Goal: Task Accomplishment & Management: Complete application form

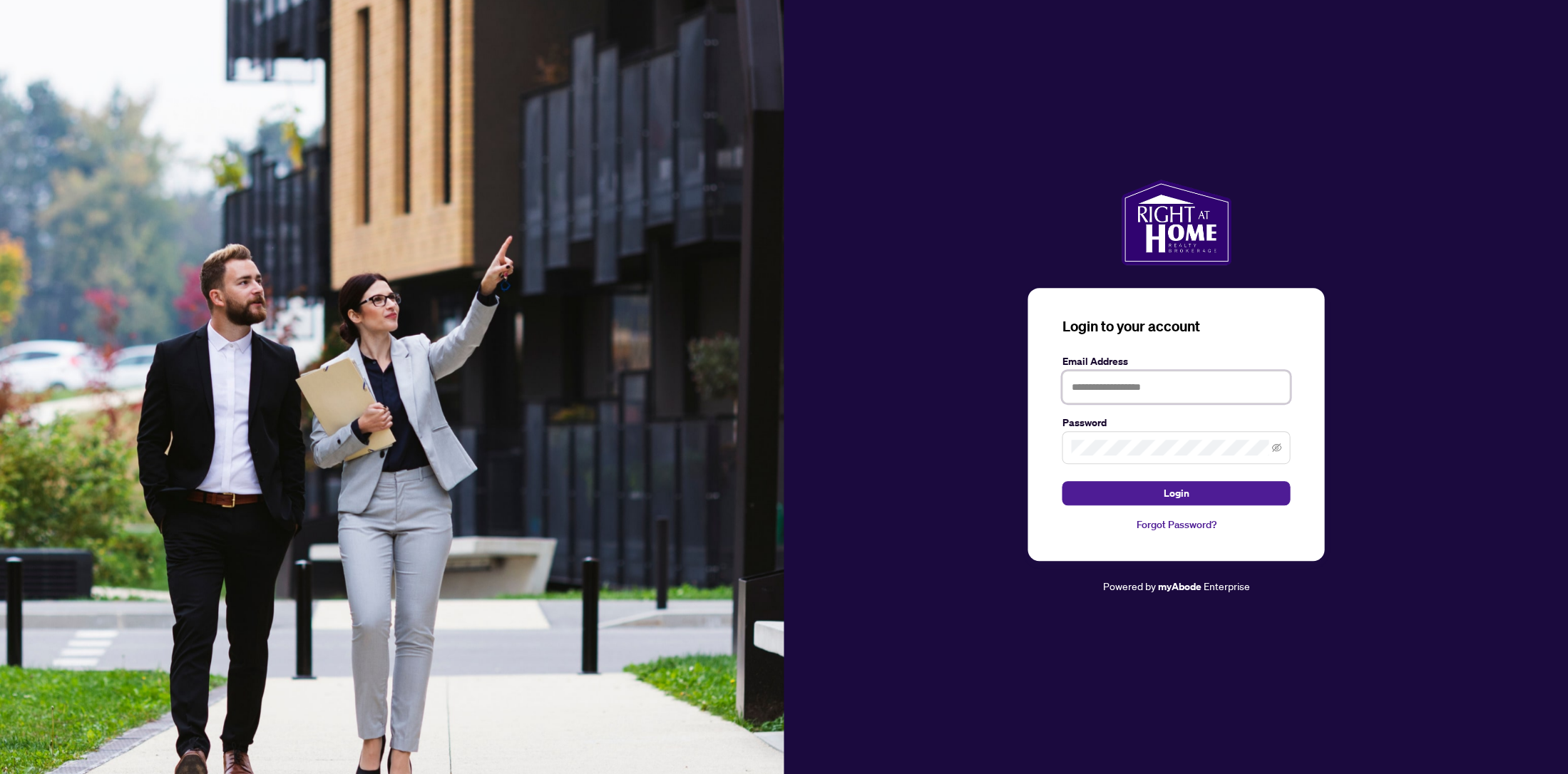
type input "**********"
click at [1097, 487] on button "Login" at bounding box center [1176, 493] width 228 height 25
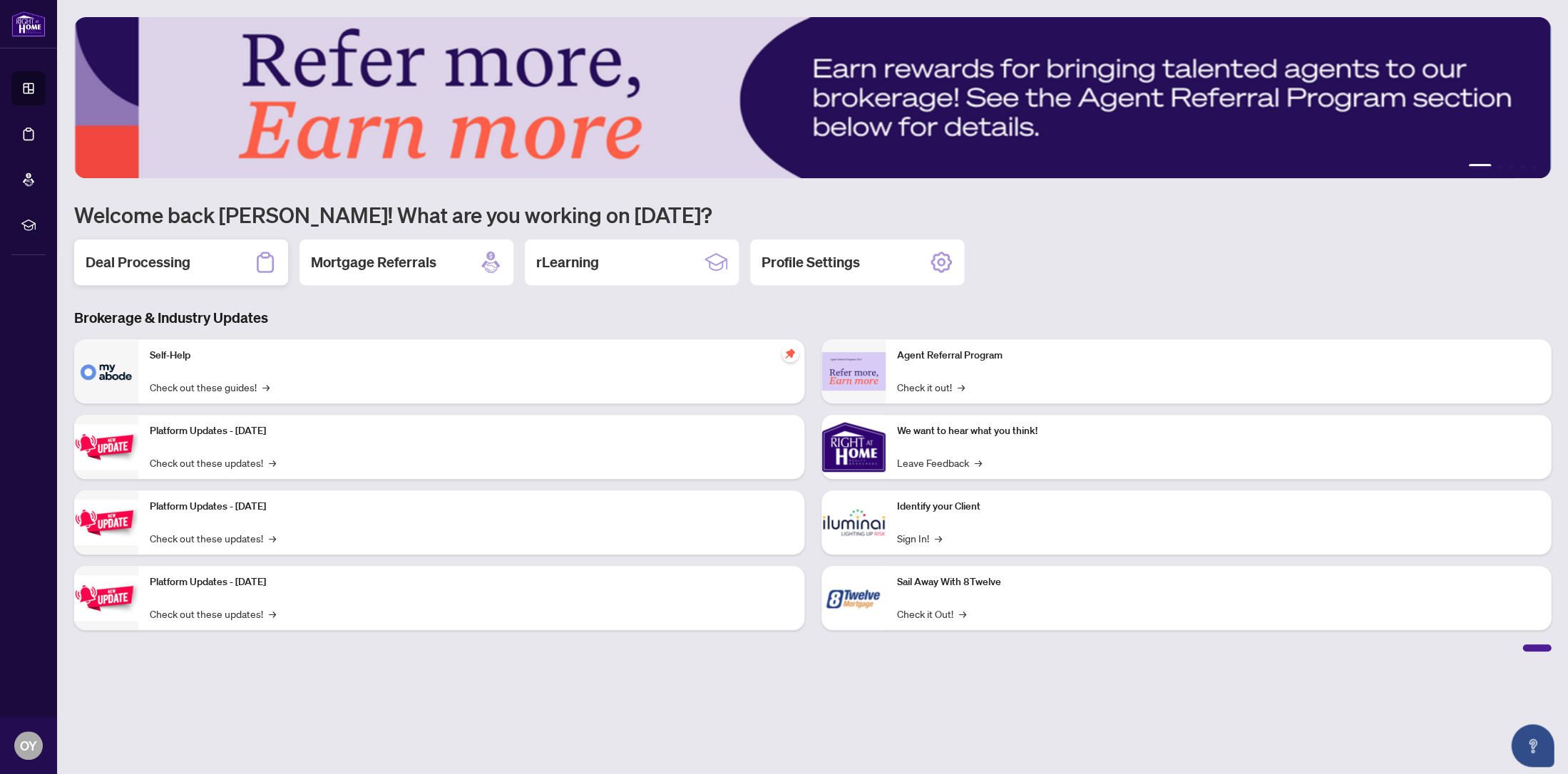
click at [120, 266] on h2 "Deal Processing" at bounding box center [138, 262] width 105 height 20
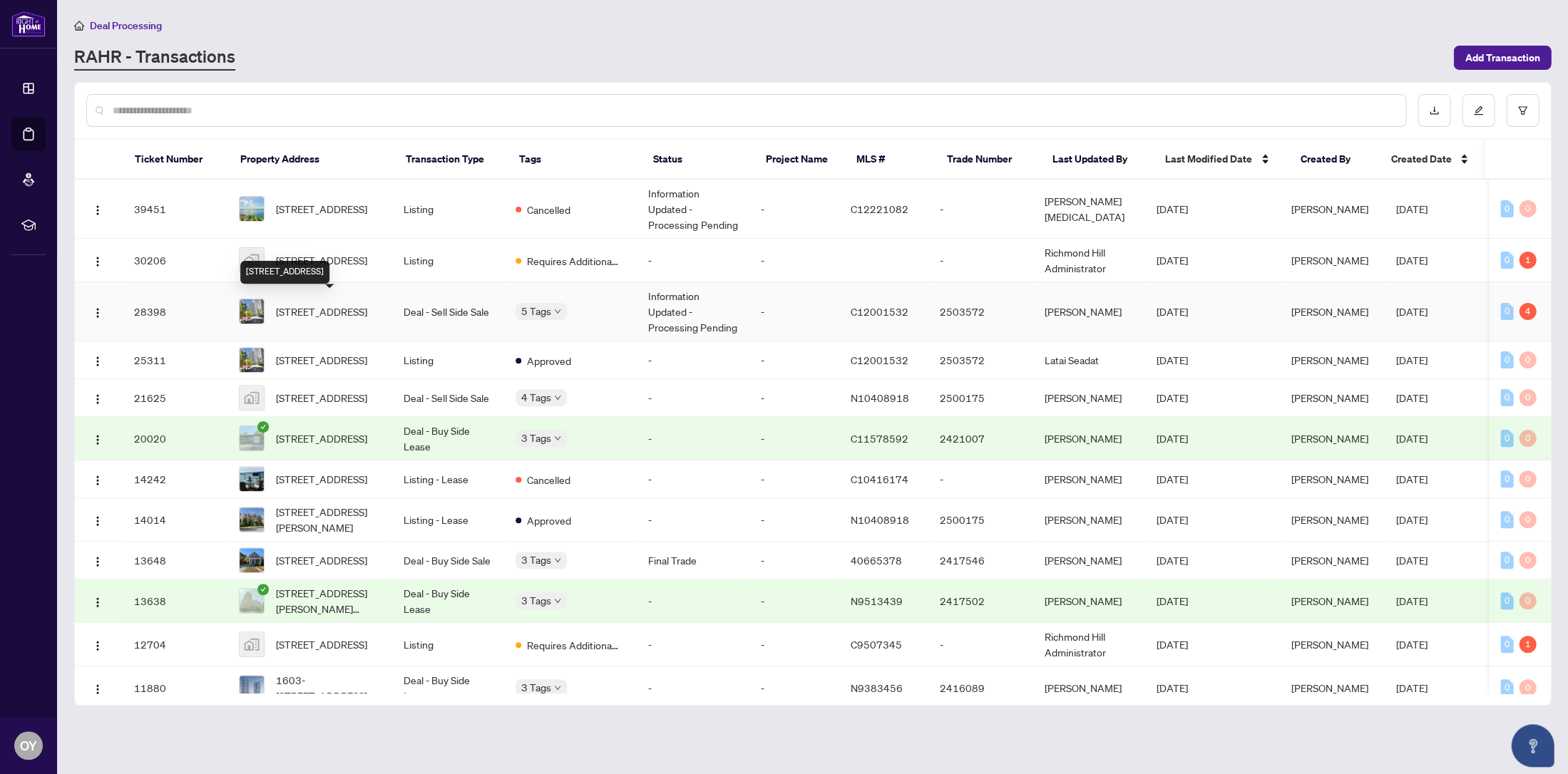
click at [333, 308] on span "[STREET_ADDRESS]" at bounding box center [321, 311] width 91 height 16
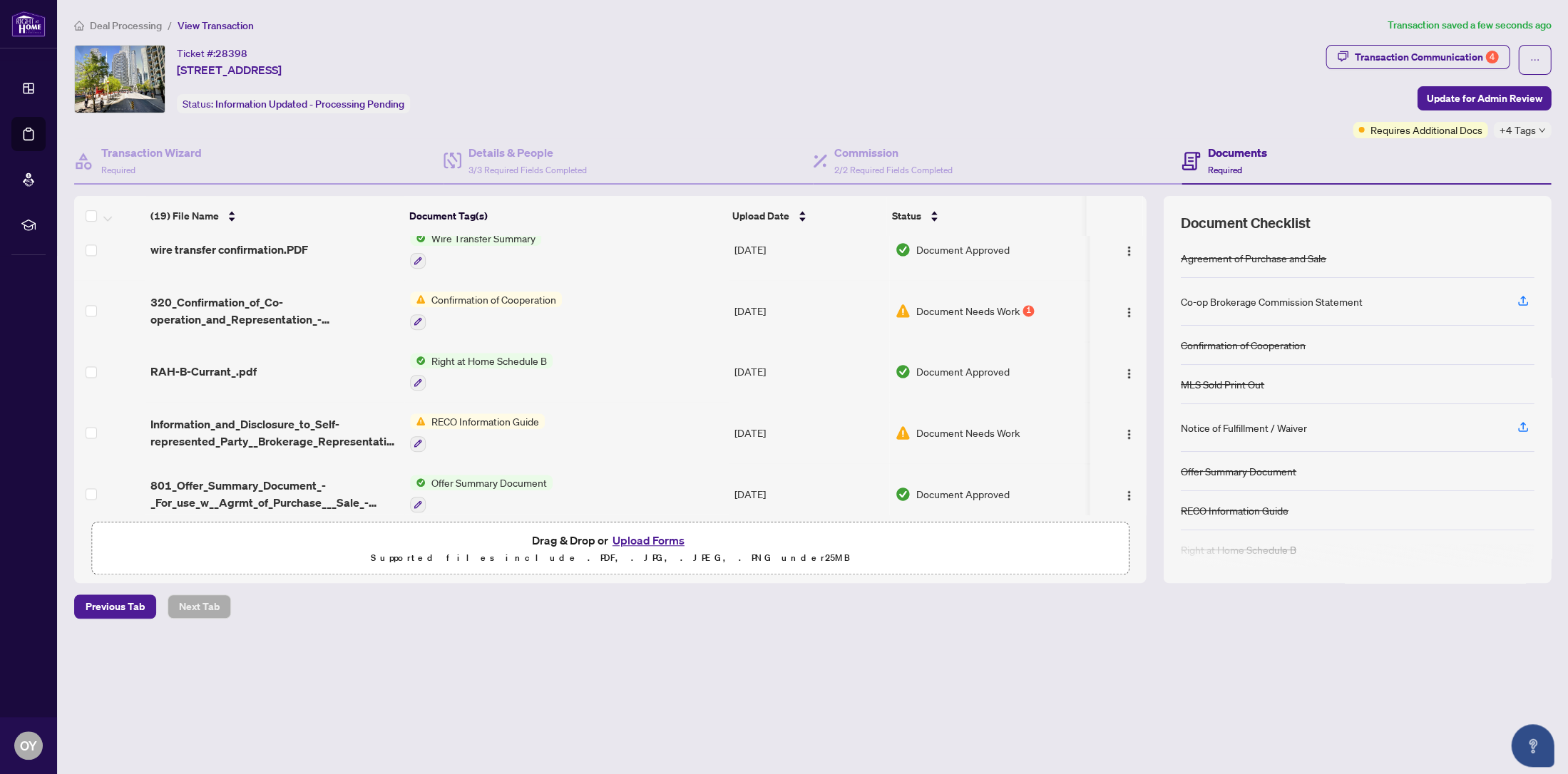
click at [640, 540] on button "Upload Forms" at bounding box center [648, 541] width 80 height 19
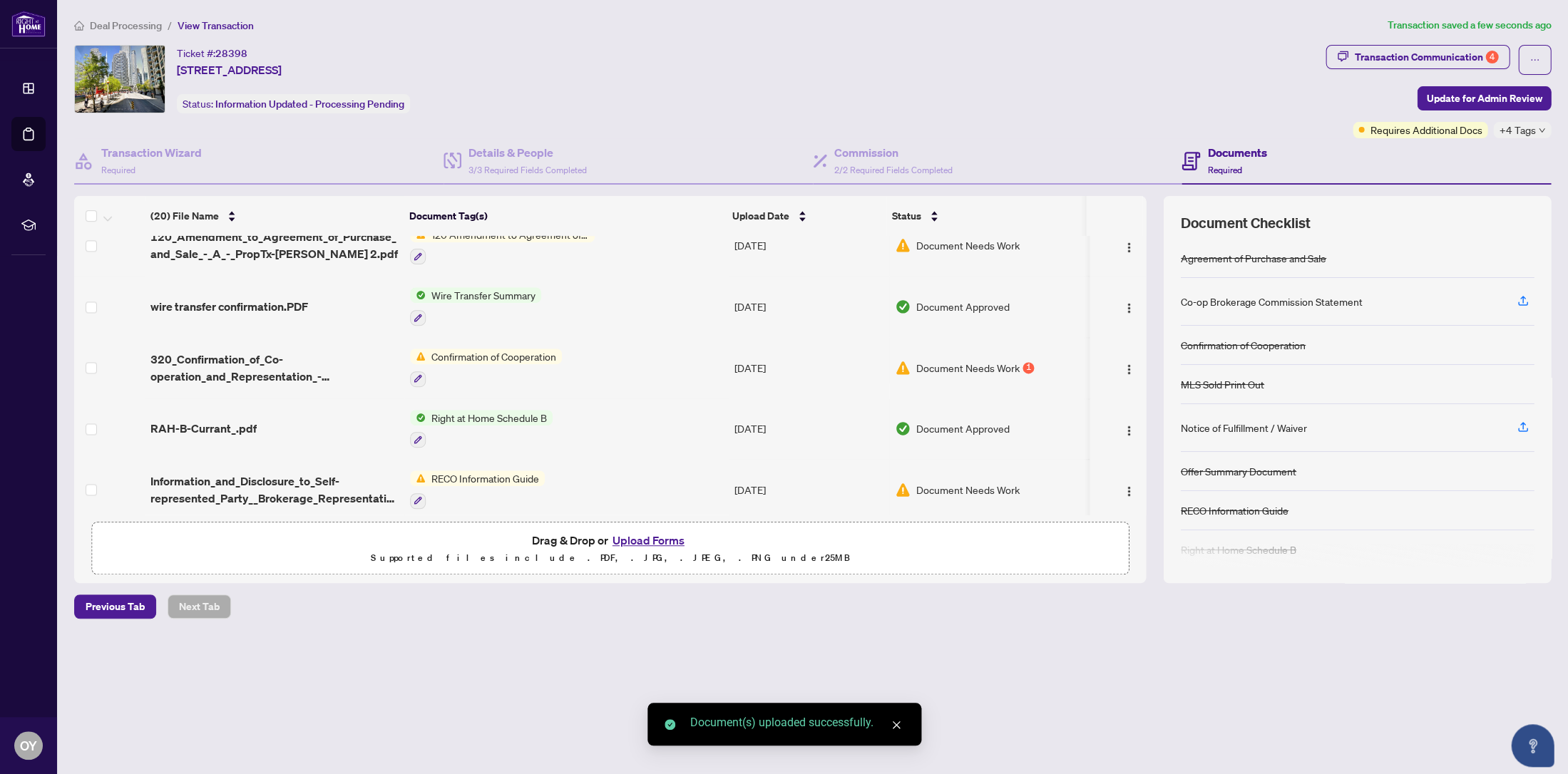
scroll to position [799, 0]
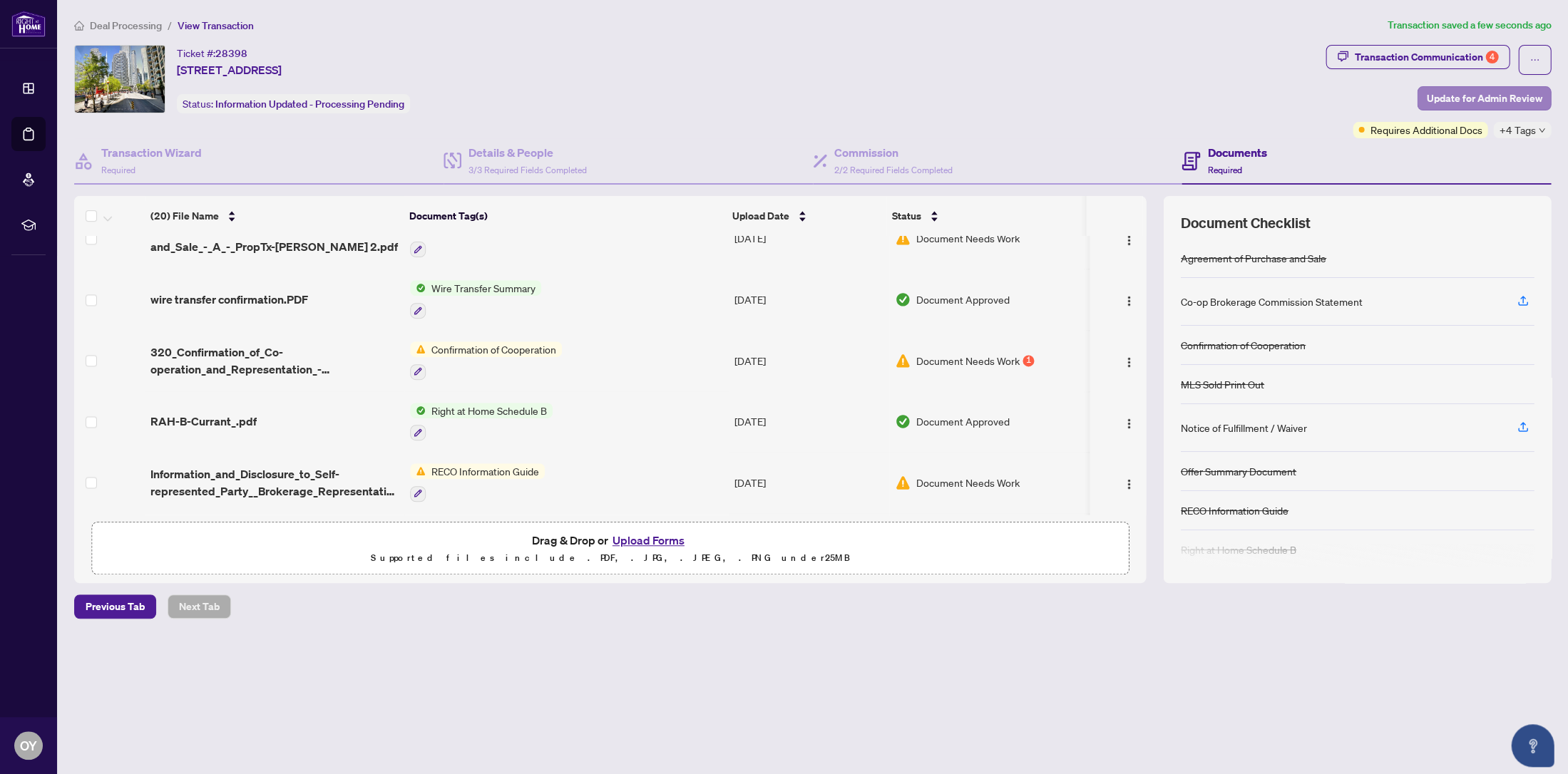
click at [1478, 97] on span "Update for Admin Review" at bounding box center [1483, 98] width 116 height 23
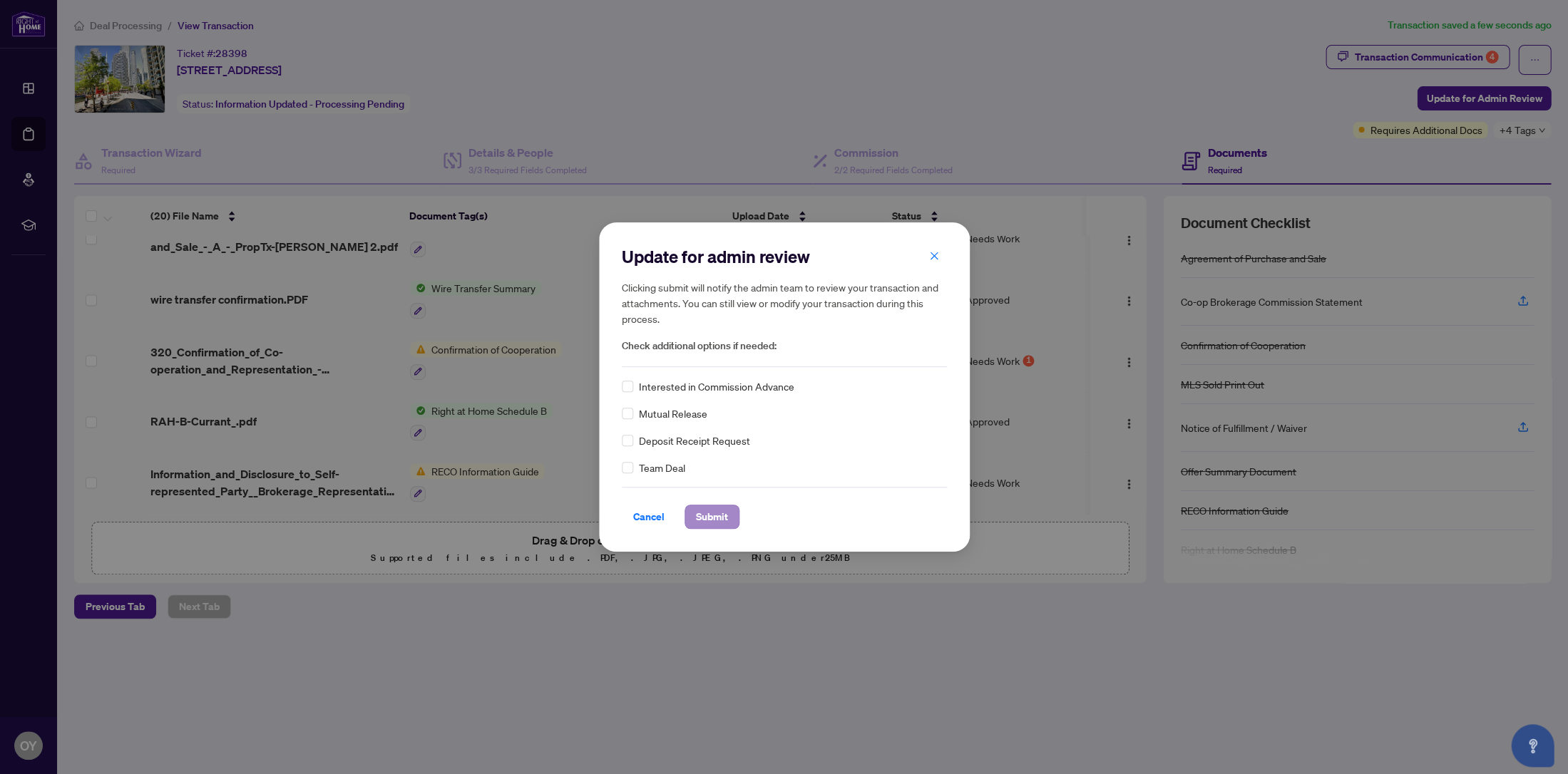
click at [727, 518] on button "Submit" at bounding box center [711, 517] width 55 height 25
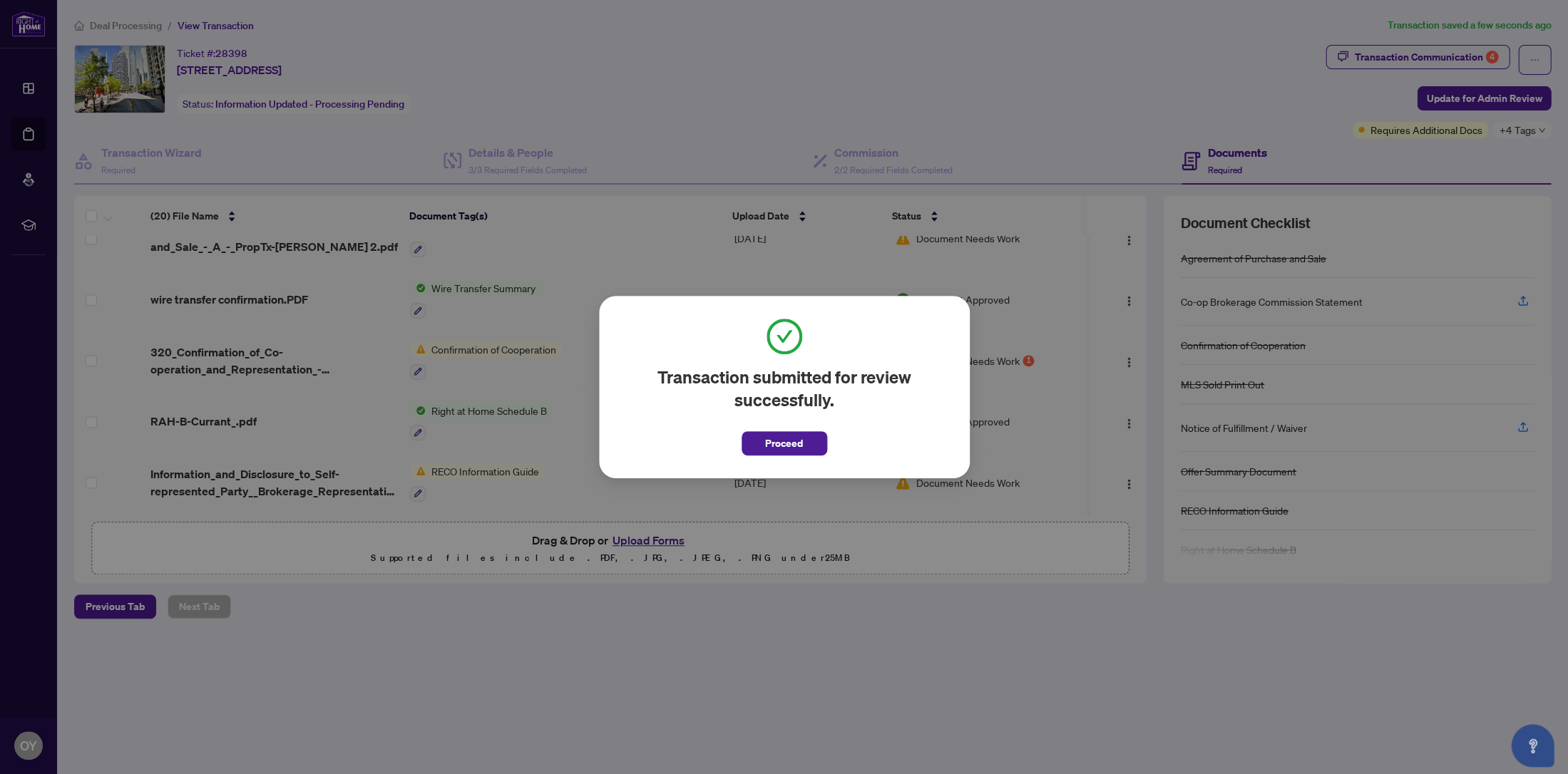
drag, startPoint x: 797, startPoint y: 443, endPoint x: 1038, endPoint y: 411, distance: 243.1
click at [798, 444] on span "Proceed" at bounding box center [783, 443] width 38 height 23
